Goal: Task Accomplishment & Management: Check status

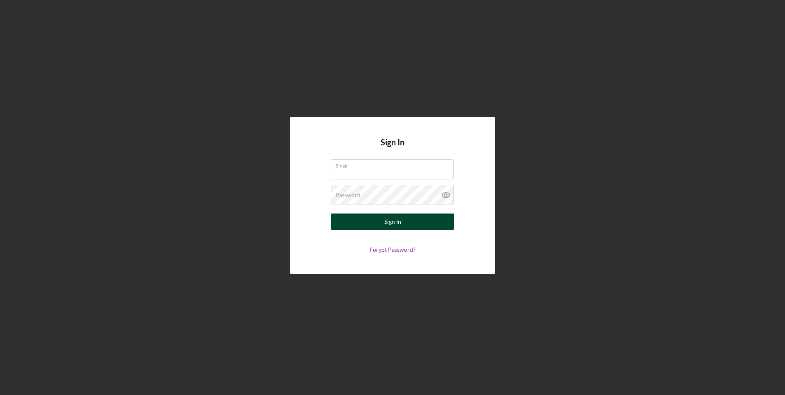
type input "[EMAIL_ADDRESS][DOMAIN_NAME]"
click at [388, 224] on div "Sign In" at bounding box center [392, 221] width 17 height 16
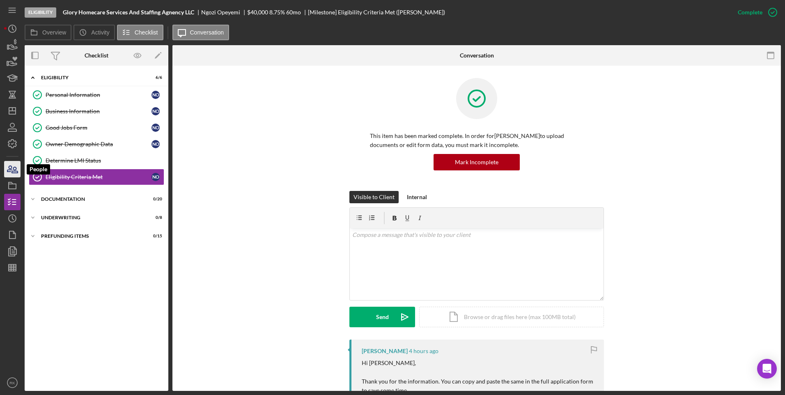
click at [10, 173] on icon "button" at bounding box center [12, 169] width 21 height 21
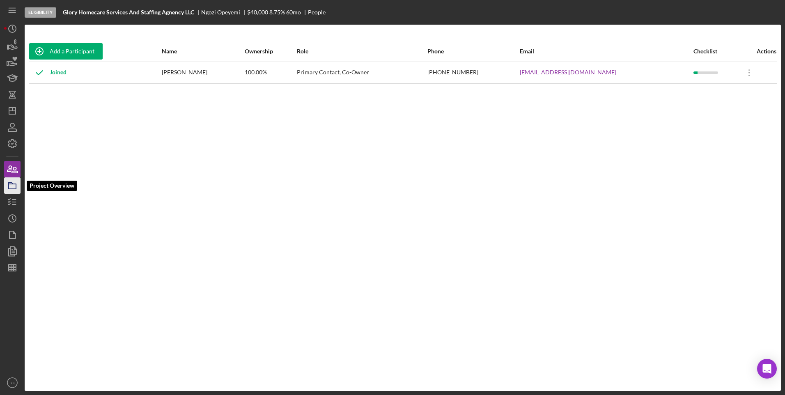
click at [14, 187] on icon "button" at bounding box center [12, 185] width 21 height 21
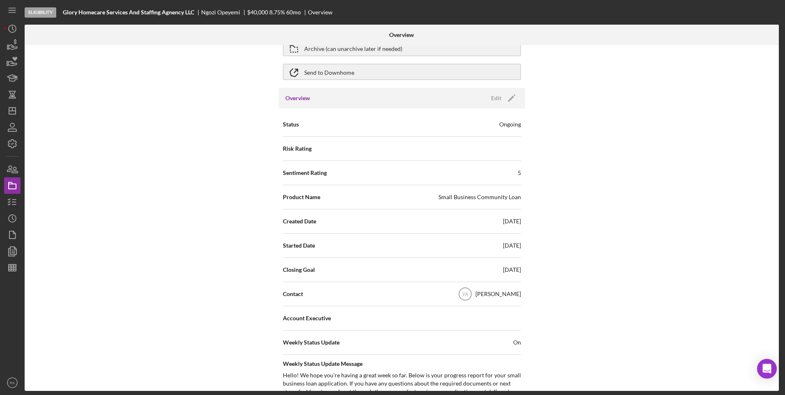
scroll to position [41, 0]
drag, startPoint x: 13, startPoint y: 202, endPoint x: 21, endPoint y: 195, distance: 10.8
click at [13, 202] on line "button" at bounding box center [14, 202] width 4 height 0
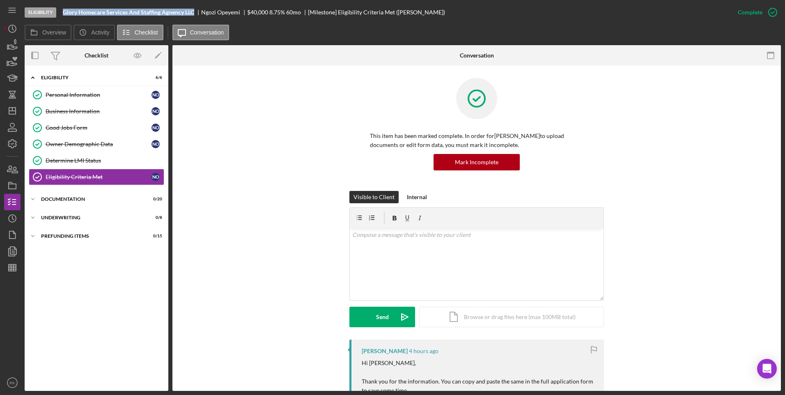
drag, startPoint x: 62, startPoint y: 12, endPoint x: 194, endPoint y: 13, distance: 131.8
click at [194, 13] on div "Eligibility Glory Homecare Services And Staffing Agnency LLC [PERSON_NAME] $40,…" at bounding box center [377, 12] width 705 height 25
copy b "Glory Homecare Services And Staffing Agnency LLC"
